Goal: Task Accomplishment & Management: Complete application form

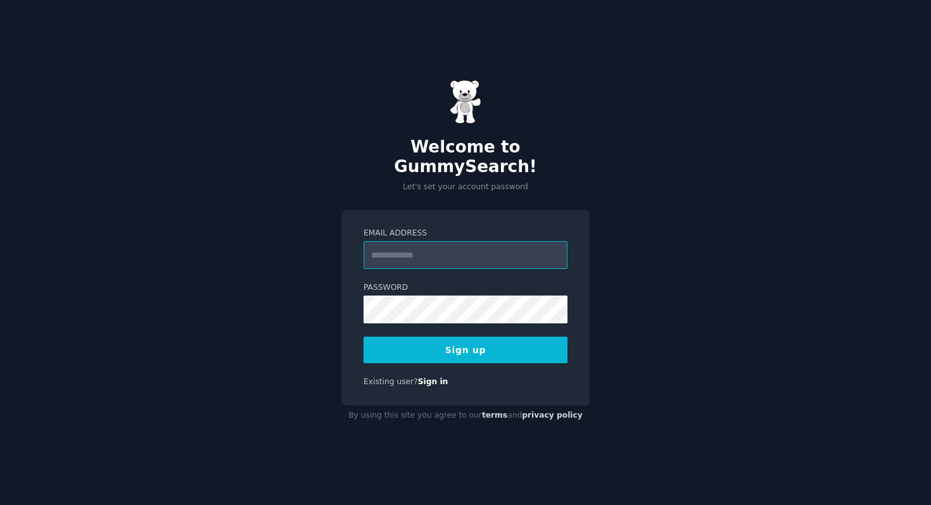
click at [402, 250] on input "Email Address" at bounding box center [466, 255] width 204 height 28
type input "**********"
click at [454, 339] on button "Sign up" at bounding box center [466, 350] width 204 height 27
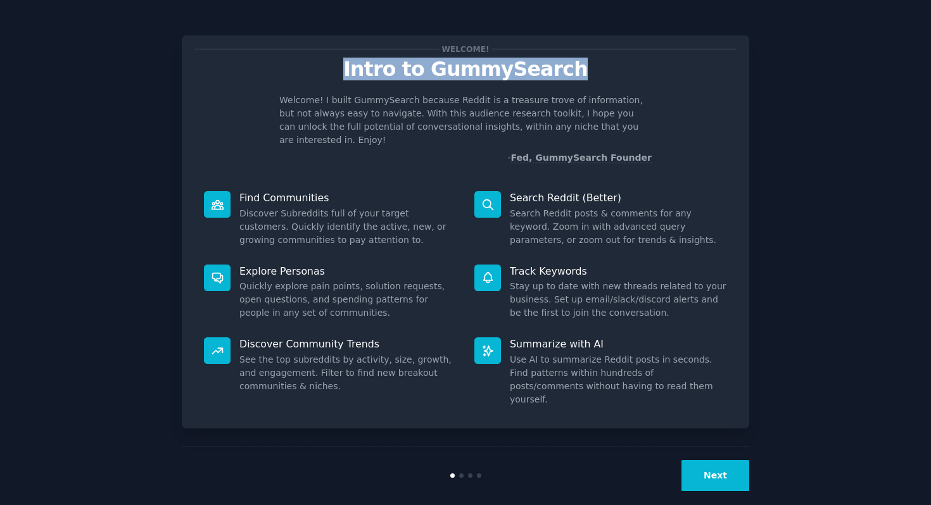
drag, startPoint x: 354, startPoint y: 69, endPoint x: 594, endPoint y: 75, distance: 240.1
click at [589, 75] on p "Intro to GummySearch" at bounding box center [465, 69] width 541 height 22
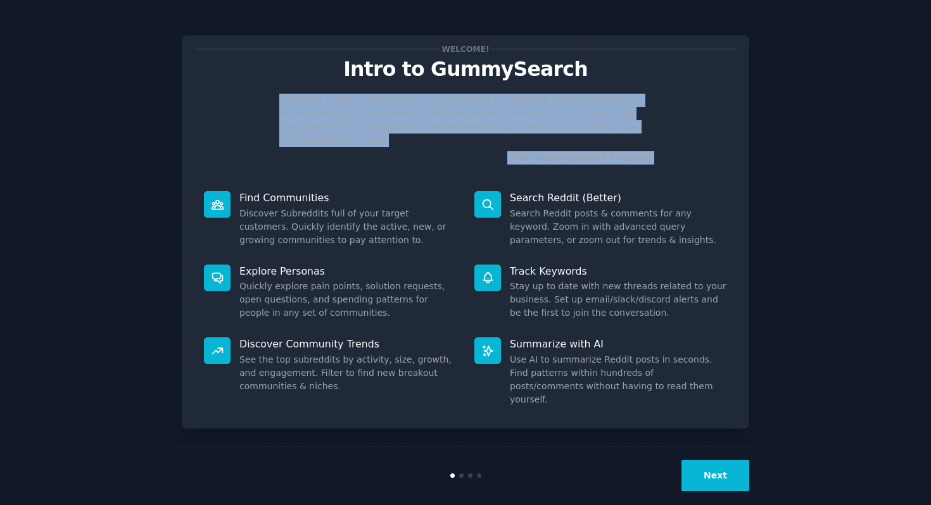
drag, startPoint x: 326, startPoint y: 109, endPoint x: 483, endPoint y: 167, distance: 167.3
click at [481, 167] on div "Welcome! Intro to GummySearch Welcome! I built GummySearch because Reddit is a …" at bounding box center [465, 231] width 567 height 393
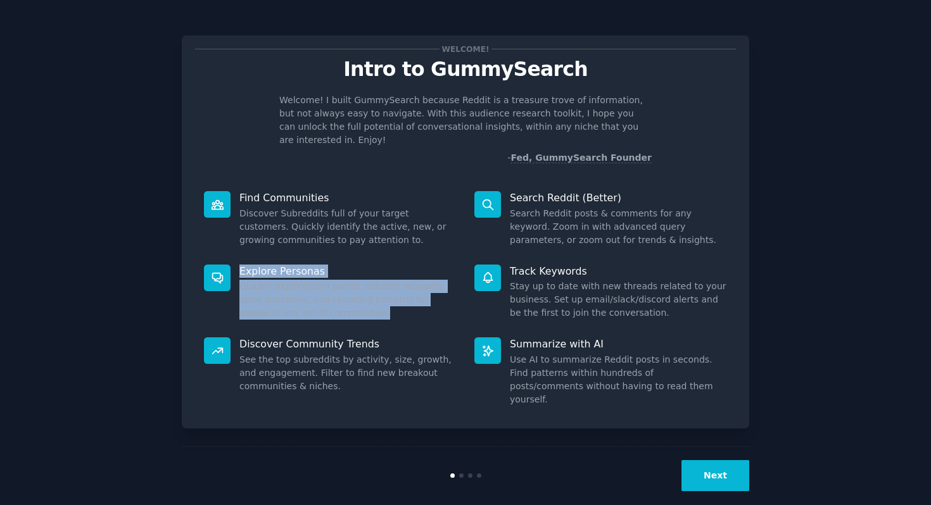
drag, startPoint x: 256, startPoint y: 250, endPoint x: 441, endPoint y: 321, distance: 197.7
click at [441, 321] on div "Find Communities Discover Subreddits full of your target customers. Quickly ide…" at bounding box center [465, 298] width 541 height 233
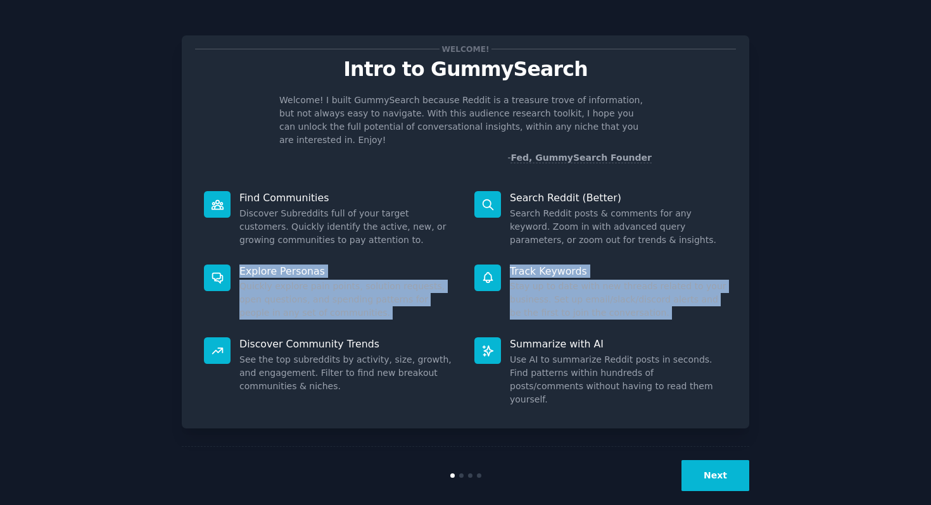
click at [723, 460] on button "Next" at bounding box center [715, 475] width 68 height 31
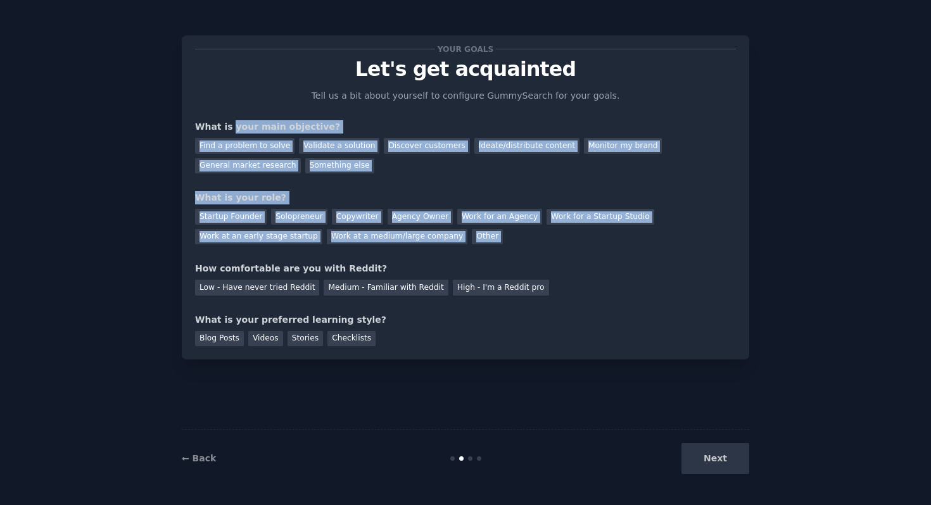
drag, startPoint x: 231, startPoint y: 122, endPoint x: 604, endPoint y: 249, distance: 394.1
click at [604, 249] on div "Your goals Let's get acquainted Tell us a bit about yourself to configure Gummy…" at bounding box center [465, 198] width 541 height 298
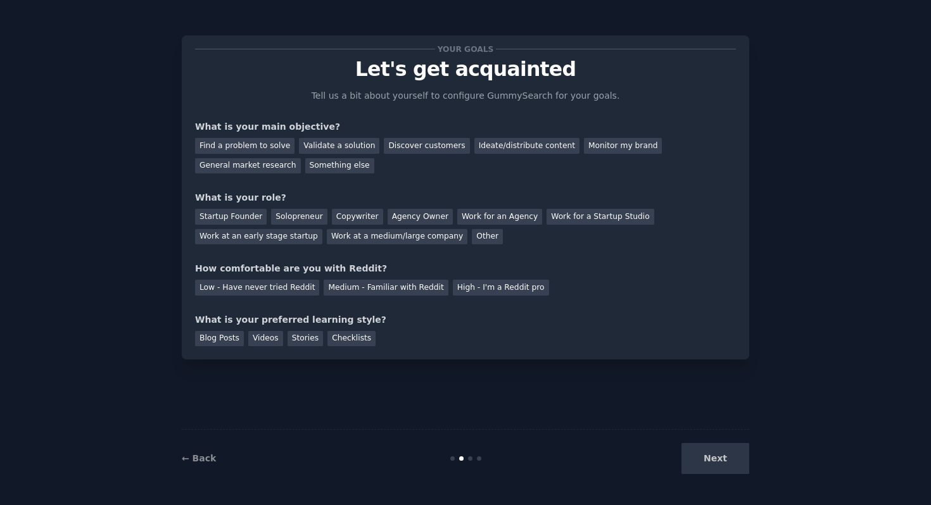
click at [367, 131] on div "What is your main objective?" at bounding box center [465, 126] width 541 height 13
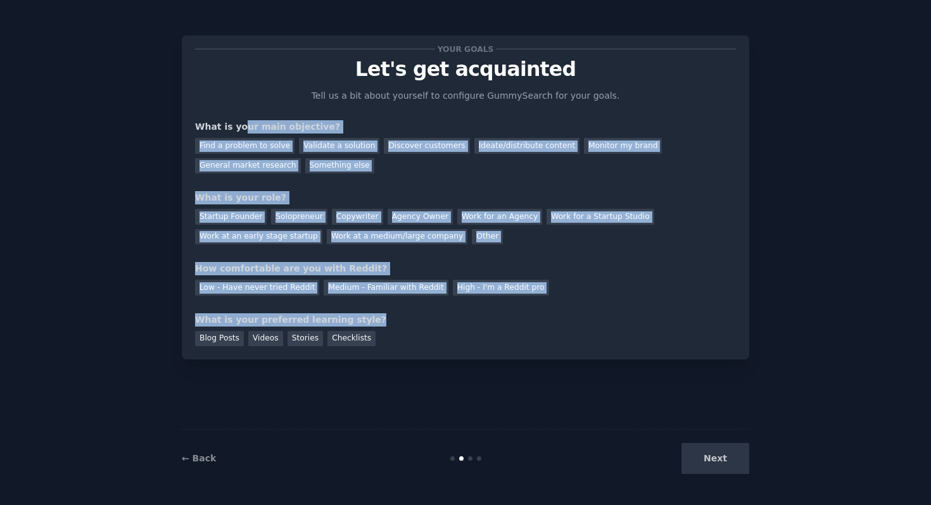
drag, startPoint x: 240, startPoint y: 125, endPoint x: 512, endPoint y: 343, distance: 348.2
click at [510, 342] on div "Your goals Let's get acquainted Tell us a bit about yourself to configure Gummy…" at bounding box center [465, 198] width 541 height 298
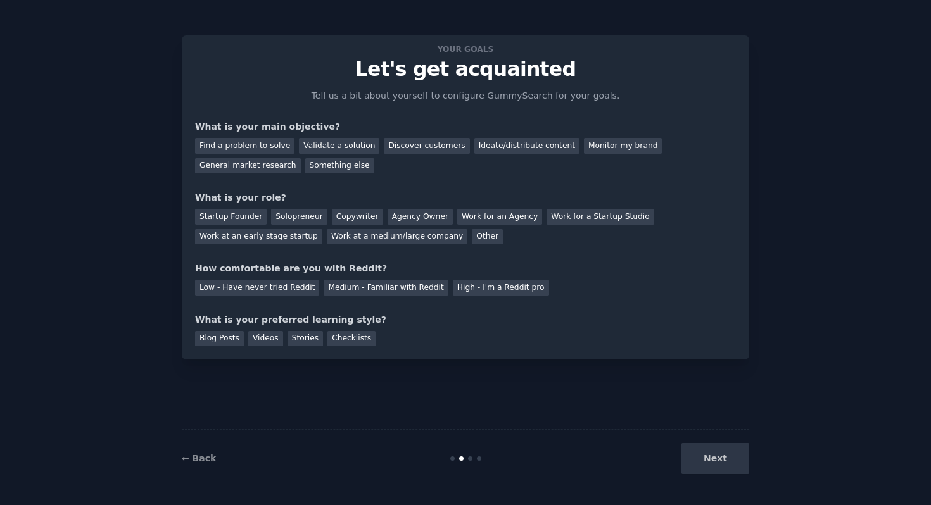
click at [723, 464] on div "Next" at bounding box center [654, 458] width 189 height 31
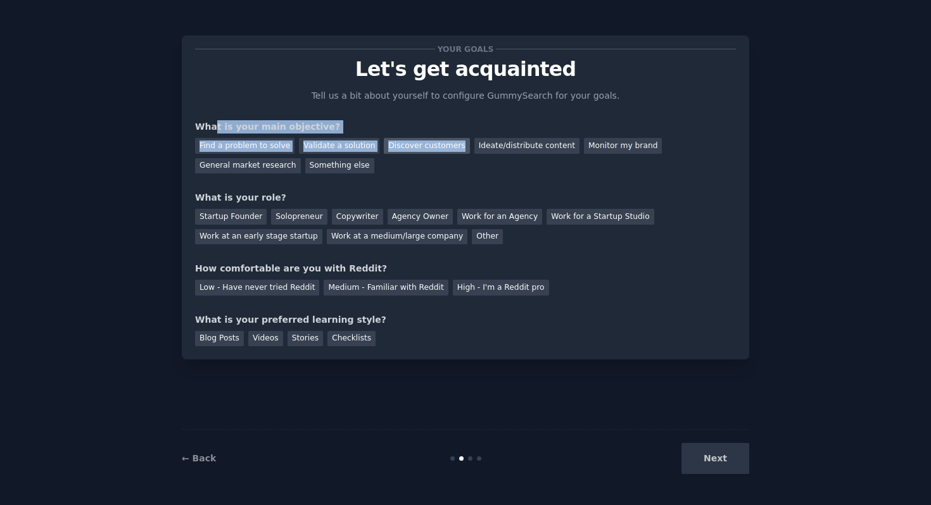
drag, startPoint x: 213, startPoint y: 125, endPoint x: 425, endPoint y: 151, distance: 213.2
click at [425, 151] on div "What is your main objective? Find a problem to solve Validate a solution Discov…" at bounding box center [465, 146] width 541 height 53
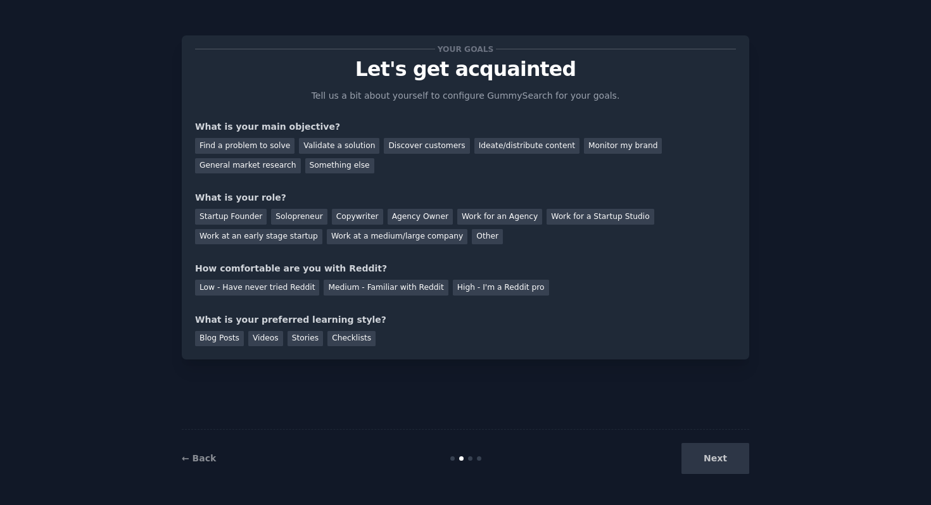
click at [383, 130] on div "What is your main objective?" at bounding box center [465, 126] width 541 height 13
click at [244, 148] on div "Find a problem to solve" at bounding box center [244, 146] width 99 height 16
click at [345, 148] on div "Validate a solution" at bounding box center [339, 146] width 80 height 16
click at [249, 148] on div "Find a problem to solve" at bounding box center [244, 146] width 99 height 16
drag, startPoint x: 201, startPoint y: 198, endPoint x: 311, endPoint y: 196, distance: 110.2
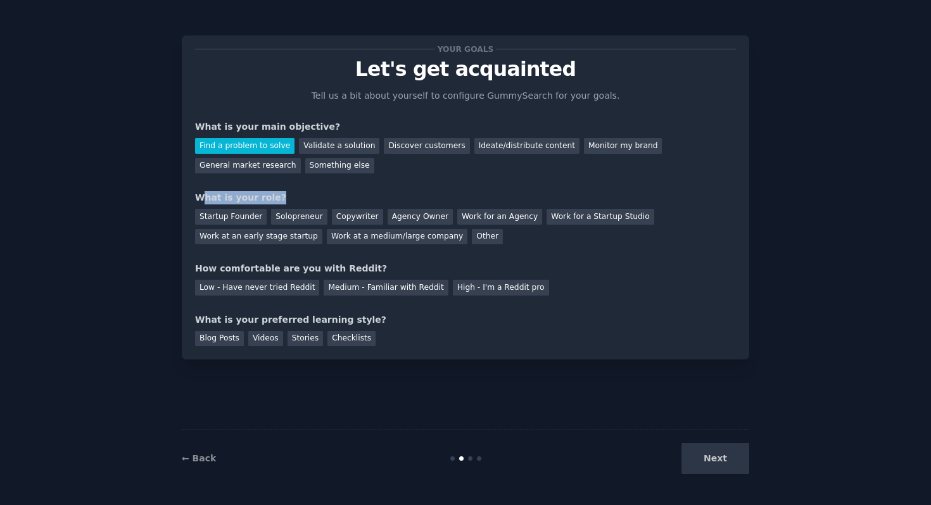
click at [311, 197] on div "What is your role?" at bounding box center [465, 197] width 541 height 13
click at [282, 218] on div "Solopreneur" at bounding box center [299, 217] width 56 height 16
click at [415, 222] on div "Agency Owner" at bounding box center [420, 217] width 65 height 16
click at [313, 220] on div "Solopreneur" at bounding box center [299, 217] width 56 height 16
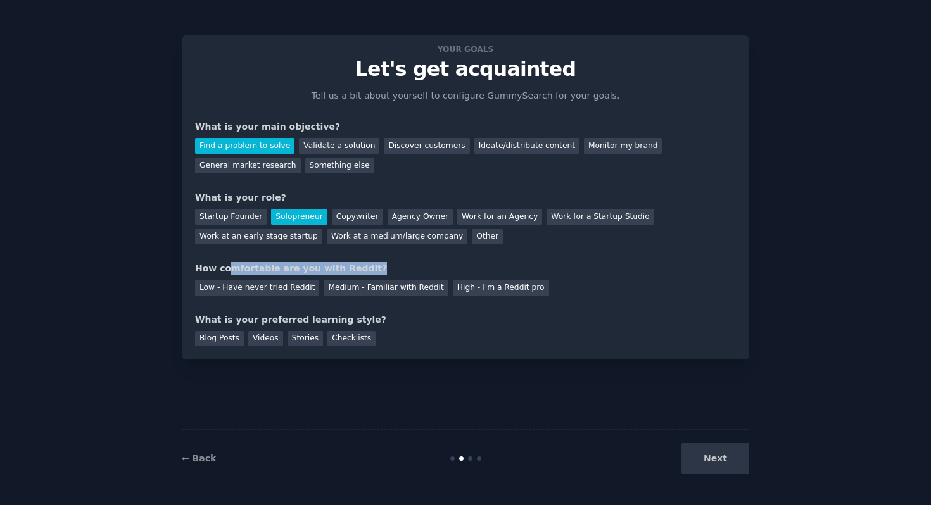
drag, startPoint x: 226, startPoint y: 272, endPoint x: 389, endPoint y: 270, distance: 163.4
click at [389, 271] on div "How comfortable are you with Reddit?" at bounding box center [465, 268] width 541 height 13
click at [206, 266] on div "How comfortable are you with Reddit?" at bounding box center [465, 268] width 541 height 13
click at [350, 287] on div "Medium - Familiar with Reddit" at bounding box center [386, 288] width 124 height 16
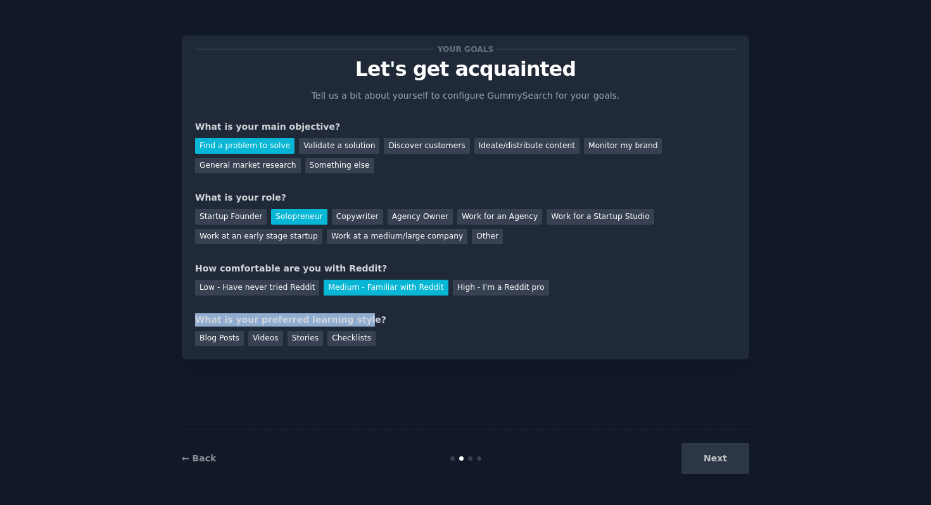
drag, startPoint x: 195, startPoint y: 316, endPoint x: 346, endPoint y: 319, distance: 151.4
click at [346, 320] on div "What is your preferred learning style?" at bounding box center [465, 319] width 541 height 13
click at [393, 320] on div "What is your preferred learning style?" at bounding box center [465, 319] width 541 height 13
drag, startPoint x: 213, startPoint y: 320, endPoint x: 343, endPoint y: 319, distance: 130.5
click at [343, 320] on div "What is your preferred learning style?" at bounding box center [465, 319] width 541 height 13
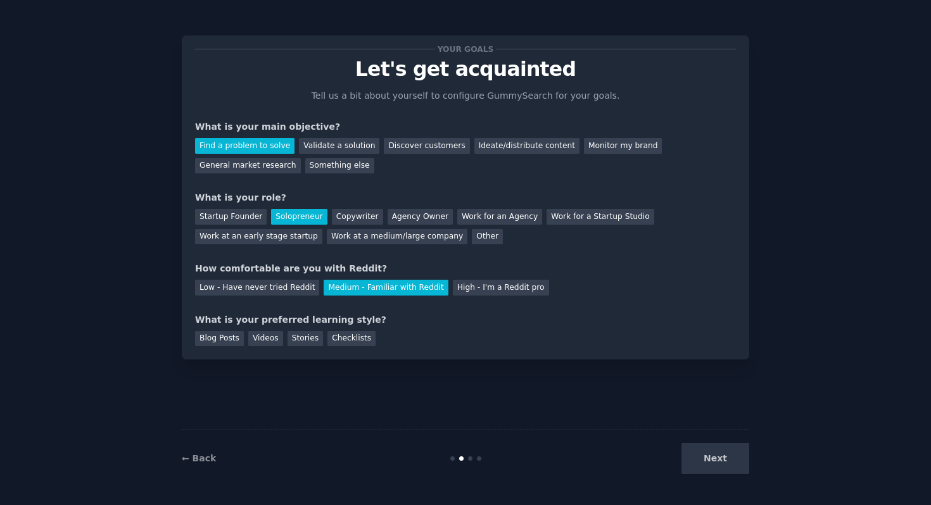
click at [395, 320] on div "What is your preferred learning style?" at bounding box center [465, 319] width 541 height 13
click at [714, 468] on div "Next" at bounding box center [654, 458] width 189 height 31
drag, startPoint x: 211, startPoint y: 327, endPoint x: 324, endPoint y: 326, distance: 112.7
click at [322, 327] on div "Blog Posts Videos Stories Checklists" at bounding box center [465, 337] width 541 height 20
click at [427, 317] on div "What is your preferred learning style?" at bounding box center [465, 319] width 541 height 13
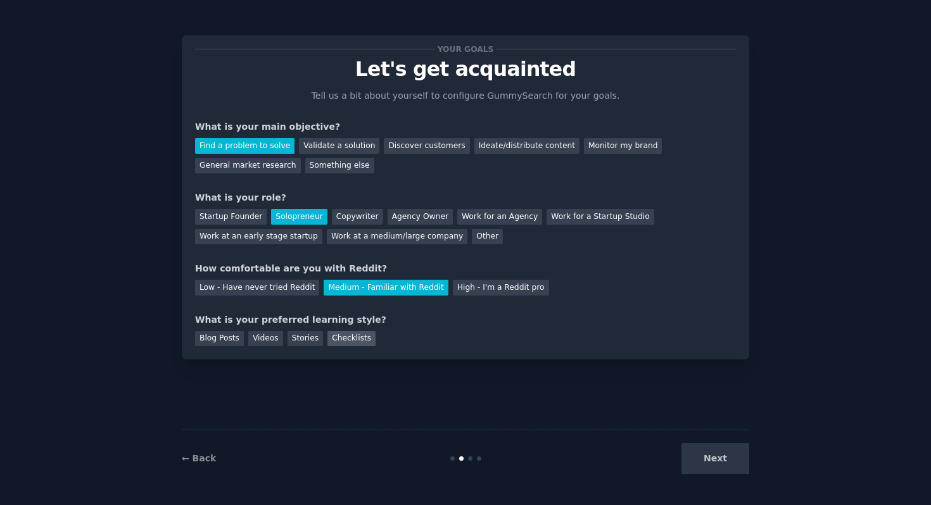
click at [341, 336] on div "Checklists" at bounding box center [351, 339] width 48 height 16
click at [713, 452] on button "Next" at bounding box center [715, 458] width 68 height 31
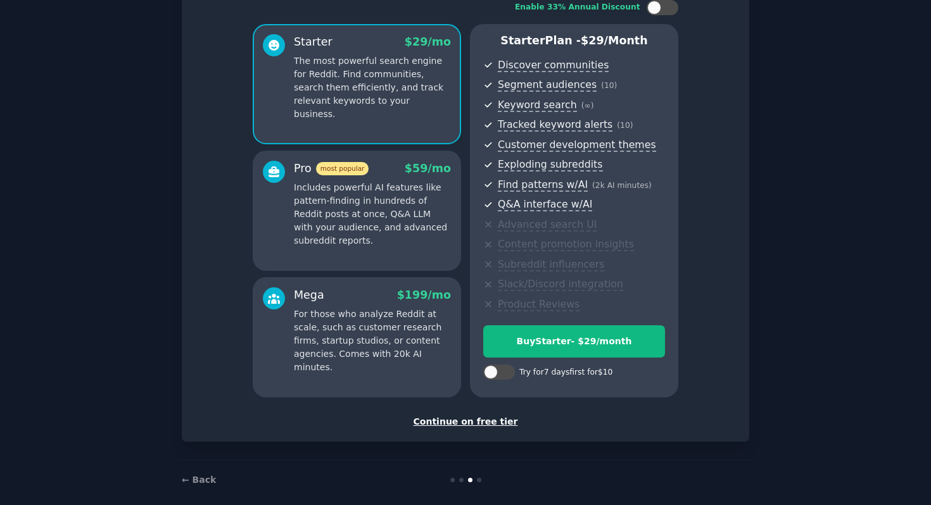
scroll to position [102, 0]
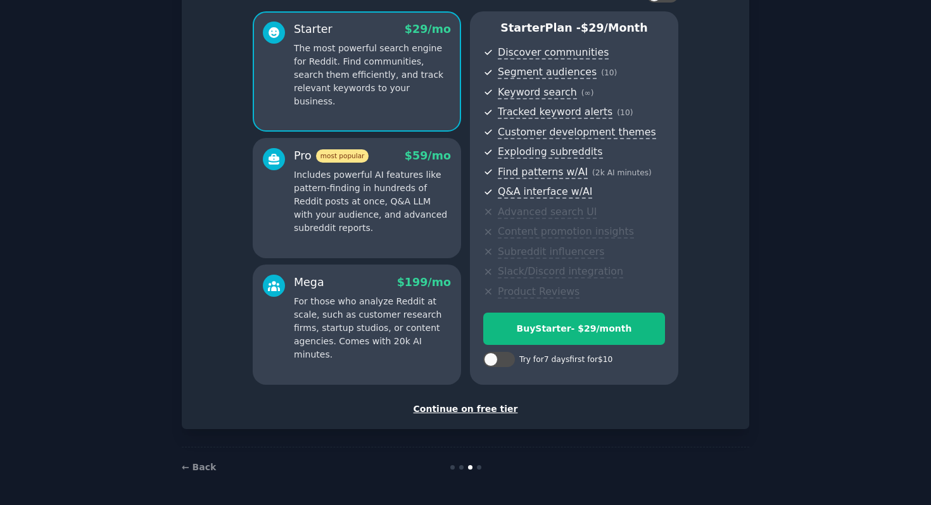
click at [444, 408] on div "Continue on free tier" at bounding box center [465, 409] width 541 height 13
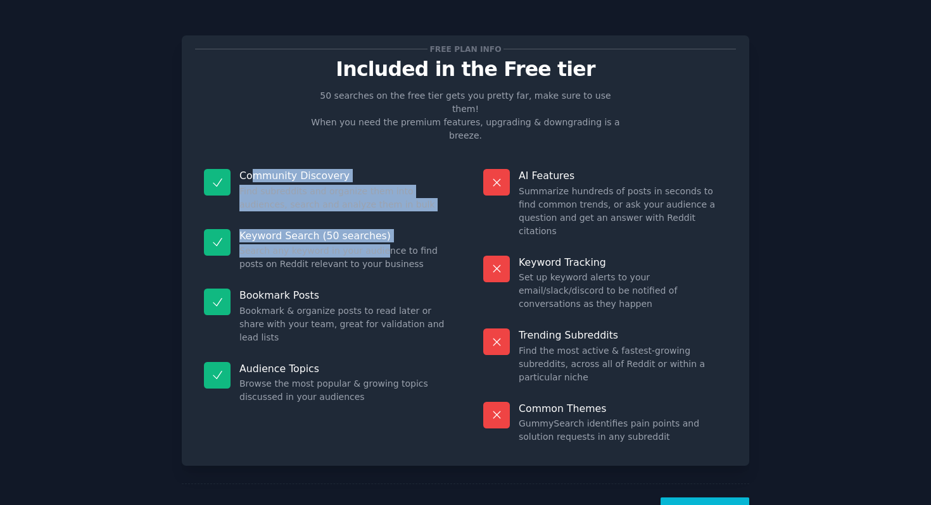
drag, startPoint x: 251, startPoint y: 147, endPoint x: 376, endPoint y: 231, distance: 151.1
click at [376, 231] on dl "Community Discovery Find subreddits and organize them into audiences, search an…" at bounding box center [326, 306] width 262 height 293
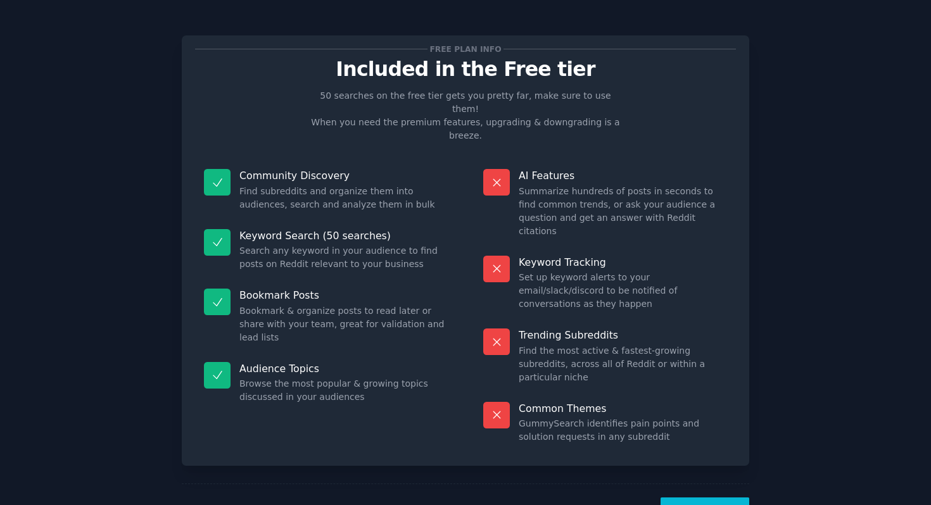
click at [367, 310] on div "Bookmark Posts Bookmark & organize posts to read later or share with your team,…" at bounding box center [326, 316] width 262 height 73
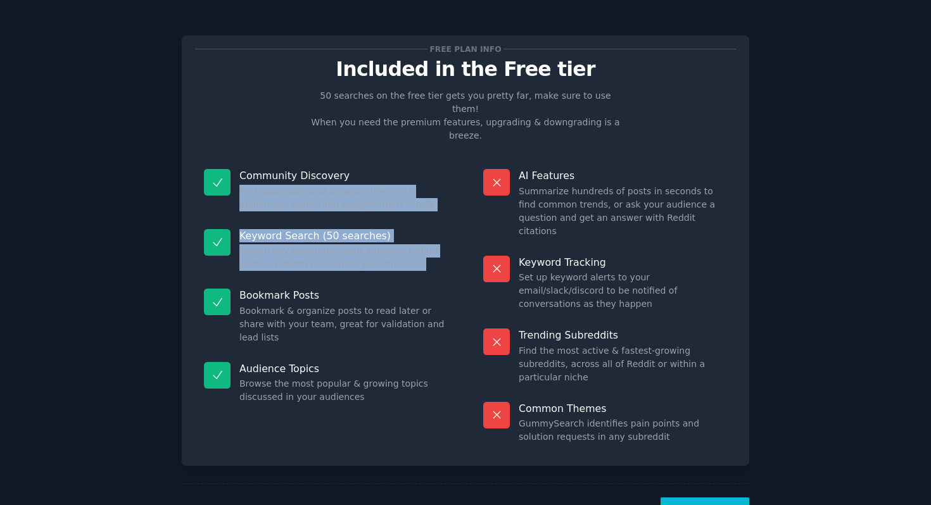
drag, startPoint x: 242, startPoint y: 156, endPoint x: 339, endPoint y: 258, distance: 141.6
click at [338, 258] on dl "Community Discovery Find subreddits and organize them into audiences, search an…" at bounding box center [326, 306] width 262 height 293
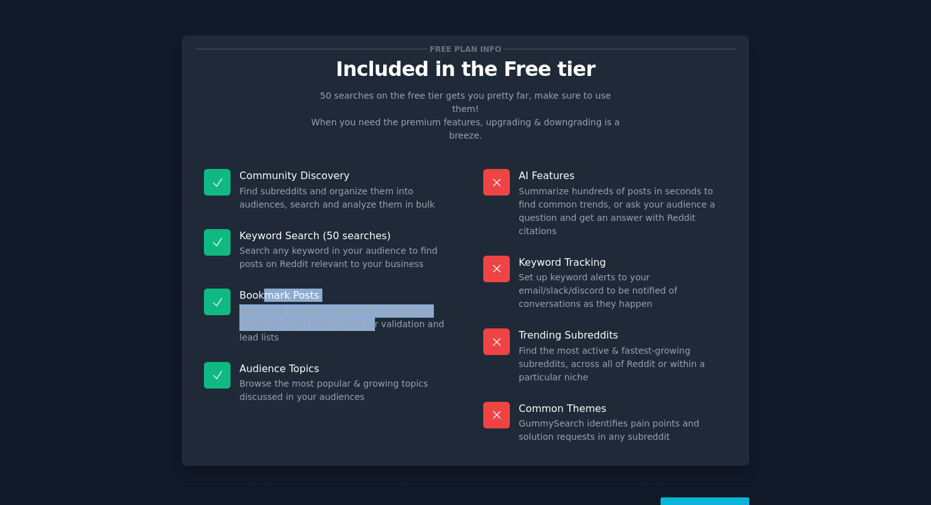
drag, startPoint x: 261, startPoint y: 274, endPoint x: 335, endPoint y: 299, distance: 78.3
click at [335, 299] on div "Bookmark Posts Bookmark & organize posts to read later or share with your team,…" at bounding box center [326, 316] width 262 height 73
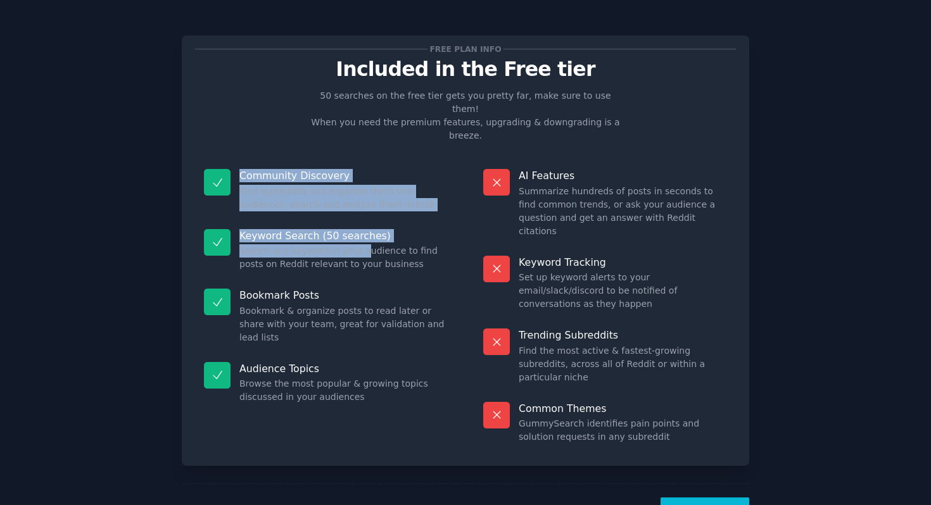
drag, startPoint x: 236, startPoint y: 155, endPoint x: 360, endPoint y: 218, distance: 139.6
click at [360, 218] on dl "Community Discovery Find subreddits and organize them into audiences, search an…" at bounding box center [326, 306] width 262 height 293
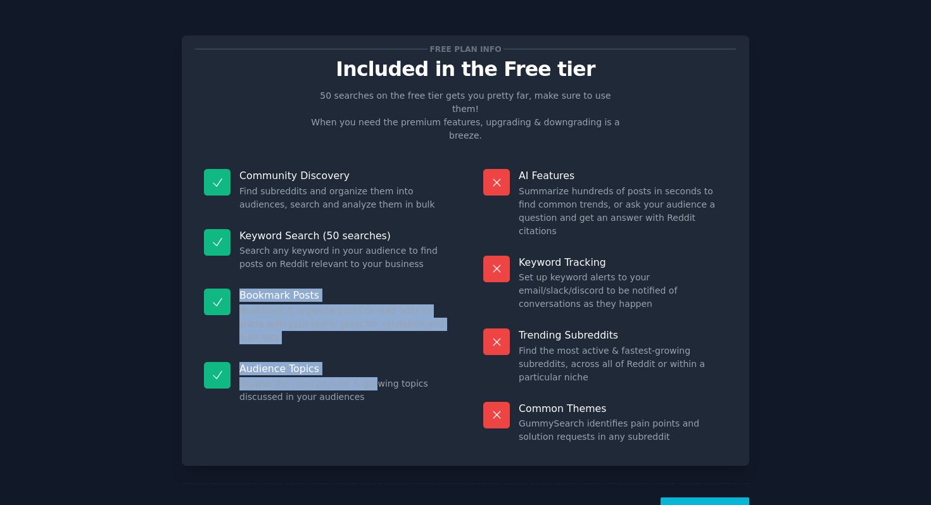
drag, startPoint x: 309, startPoint y: 275, endPoint x: 365, endPoint y: 346, distance: 90.6
click at [365, 346] on dl "Community Discovery Find subreddits and organize them into audiences, search an…" at bounding box center [326, 306] width 262 height 293
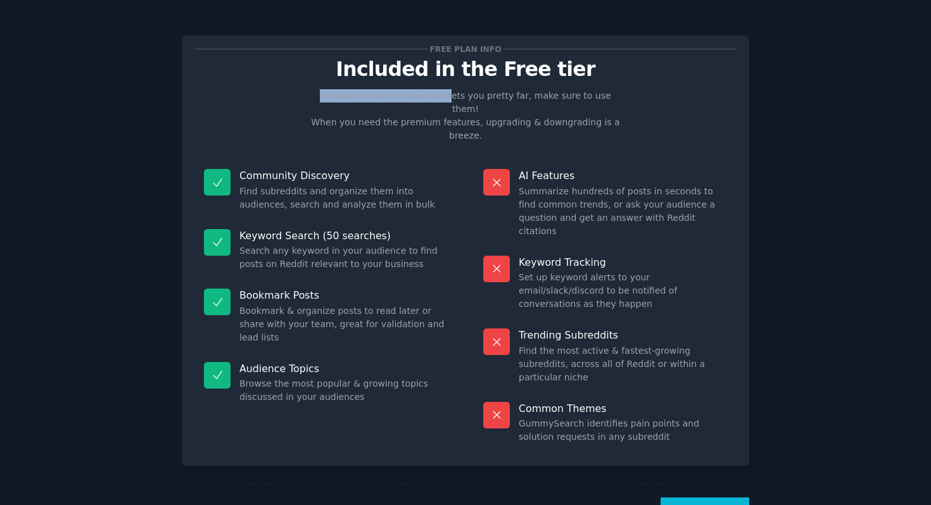
drag, startPoint x: 319, startPoint y: 89, endPoint x: 442, endPoint y: 101, distance: 124.0
click at [442, 101] on p "50 searches on the free tier gets you pretty far, make sure to use them! When y…" at bounding box center [465, 115] width 319 height 53
click at [472, 101] on p "50 searches on the free tier gets you pretty far, make sure to use them! When y…" at bounding box center [465, 115] width 319 height 53
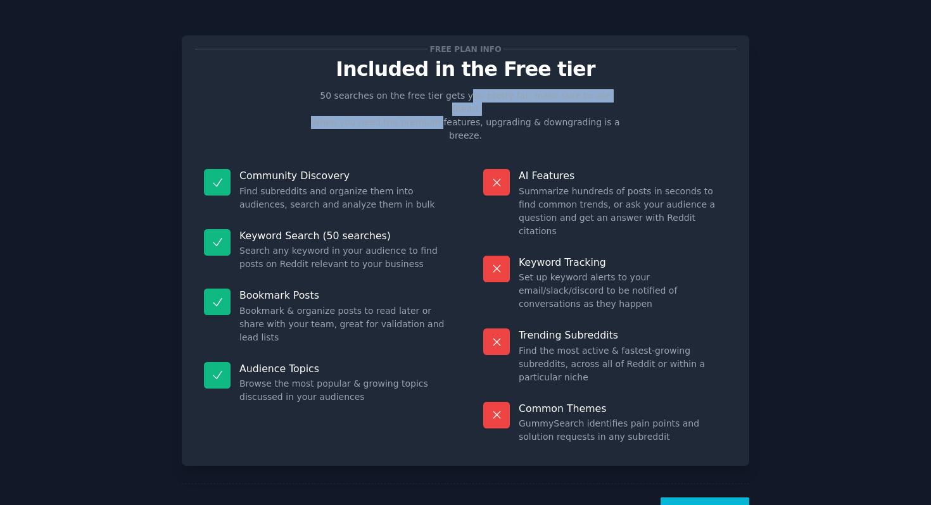
drag, startPoint x: 459, startPoint y: 99, endPoint x: 433, endPoint y: 113, distance: 29.5
click at [433, 113] on p "50 searches on the free tier gets you pretty far, make sure to use them! When y…" at bounding box center [465, 115] width 319 height 53
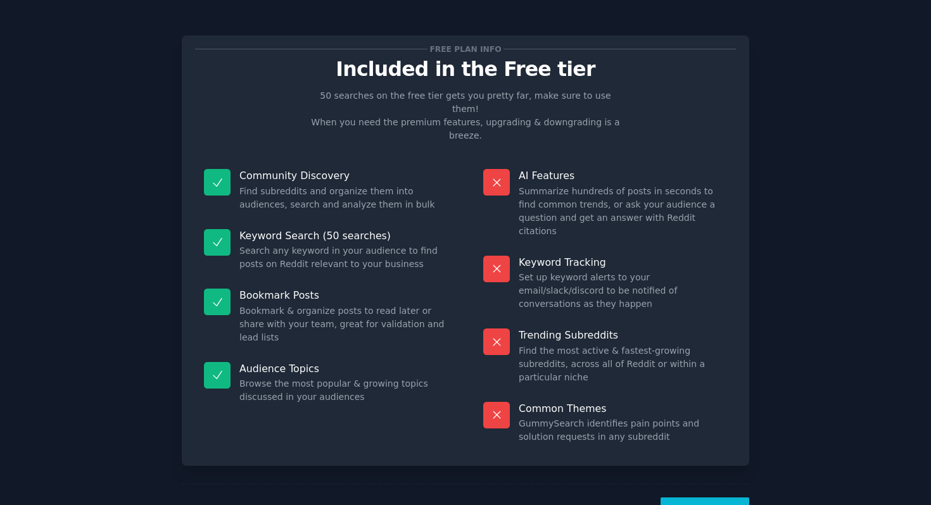
click at [462, 111] on p "50 searches on the free tier gets you pretty far, make sure to use them! When y…" at bounding box center [465, 115] width 319 height 53
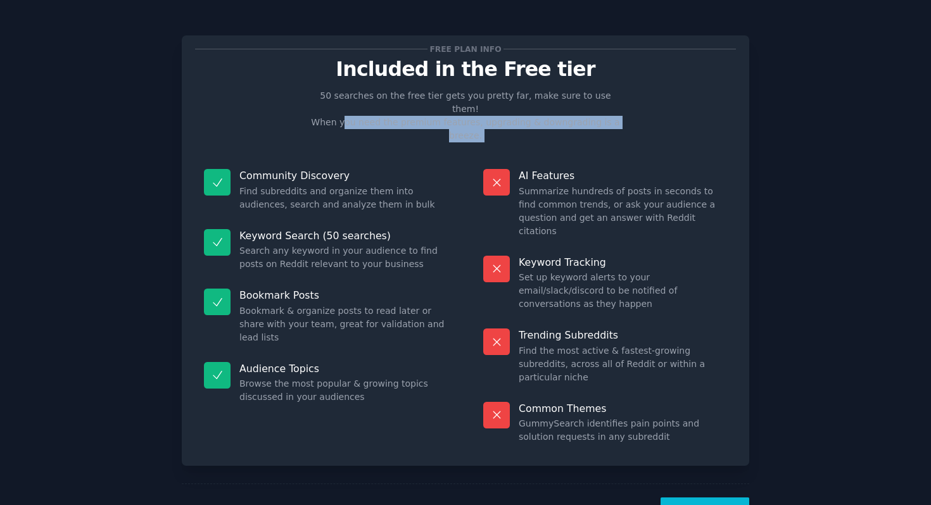
drag, startPoint x: 338, startPoint y: 110, endPoint x: 468, endPoint y: 117, distance: 130.0
click at [468, 117] on div "Free plan info Included in the Free tier 50 searches on the free tier gets you …" at bounding box center [465, 251] width 541 height 404
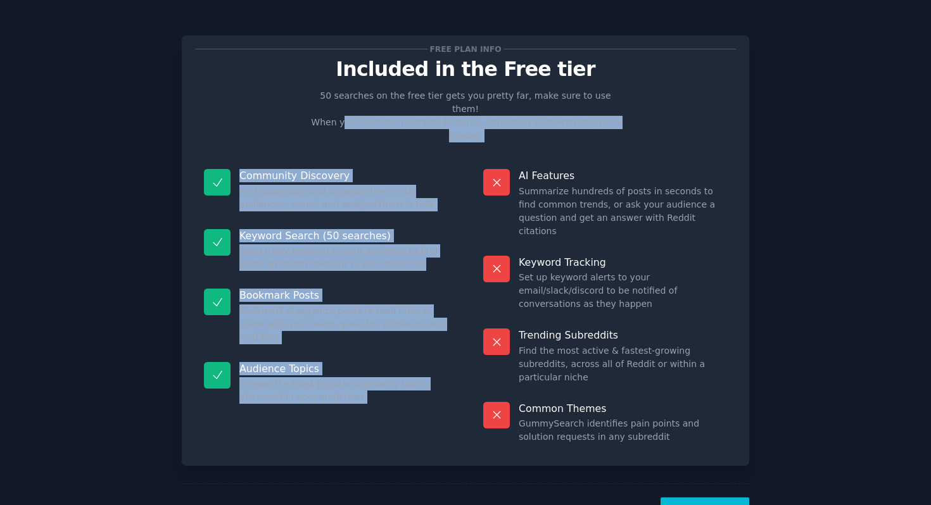
click at [479, 115] on p "50 searches on the free tier gets you pretty far, make sure to use them! When y…" at bounding box center [465, 115] width 319 height 53
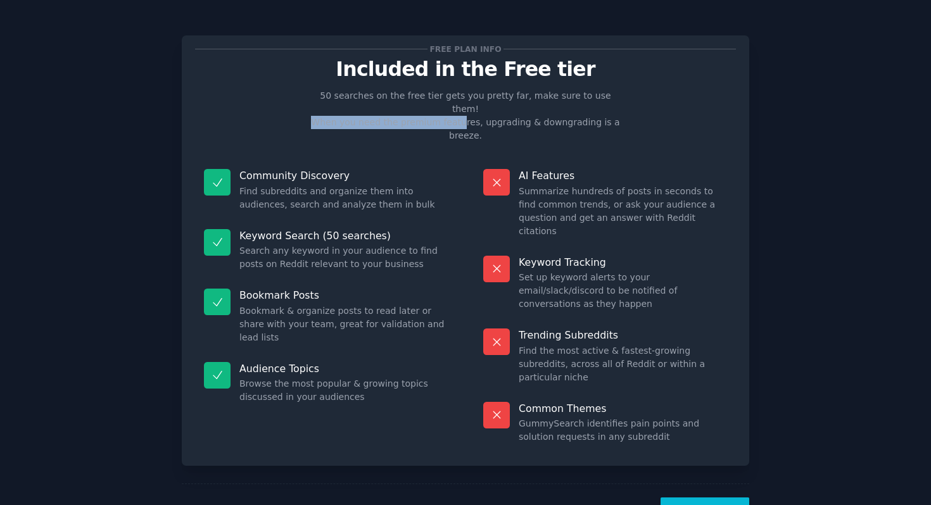
drag, startPoint x: 312, startPoint y: 113, endPoint x: 450, endPoint y: 114, distance: 138.7
click at [450, 115] on p "50 searches on the free tier gets you pretty far, make sure to use them! When y…" at bounding box center [465, 115] width 319 height 53
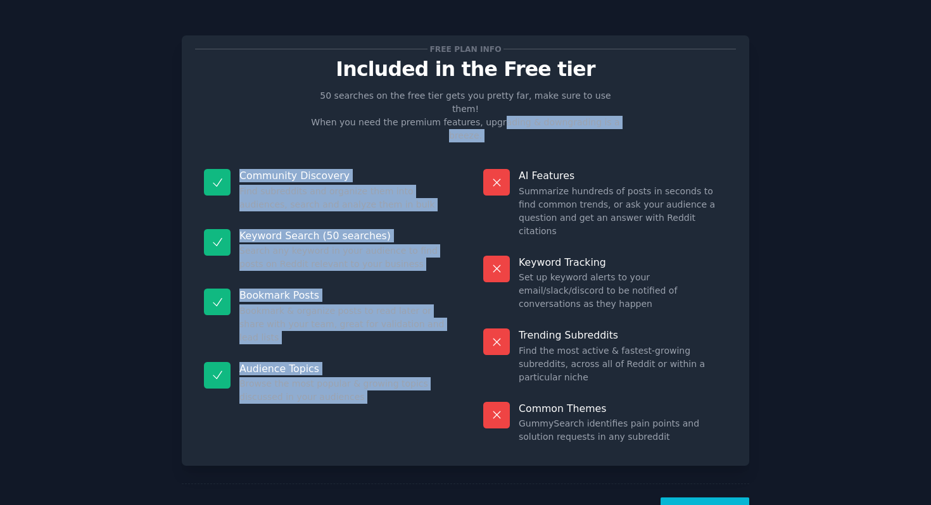
drag, startPoint x: 485, startPoint y: 114, endPoint x: 632, endPoint y: 125, distance: 147.4
click at [631, 125] on div "Free plan info Included in the Free tier 50 searches on the free tier gets you …" at bounding box center [465, 251] width 541 height 404
click at [692, 498] on button "Let's Go!" at bounding box center [705, 513] width 89 height 31
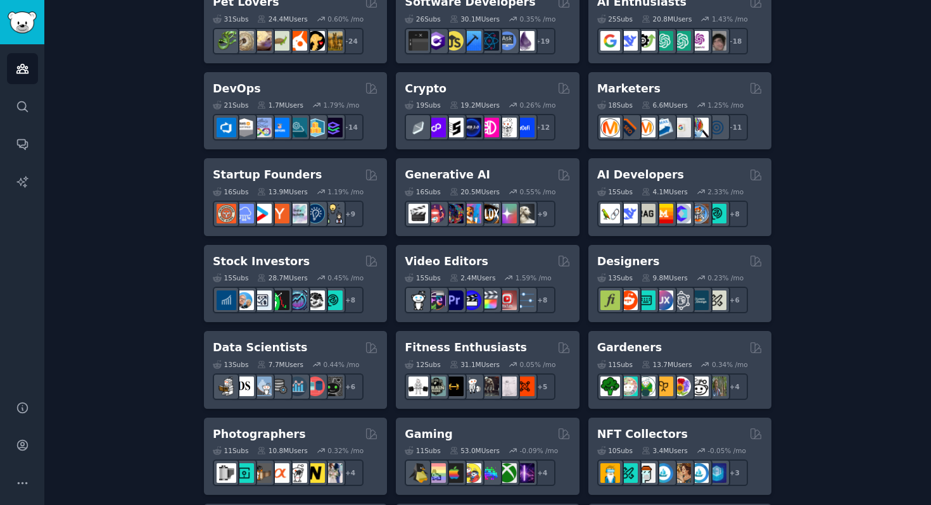
scroll to position [267, 0]
